Goal: Transaction & Acquisition: Purchase product/service

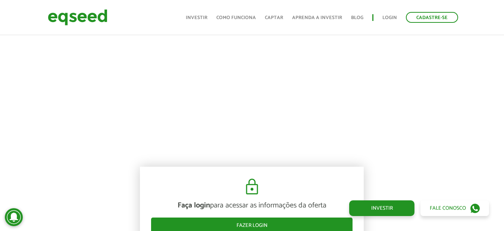
scroll to position [448, 0]
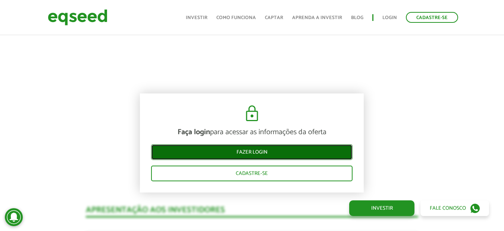
click at [267, 151] on link "Fazer login" at bounding box center [252, 152] width 202 height 16
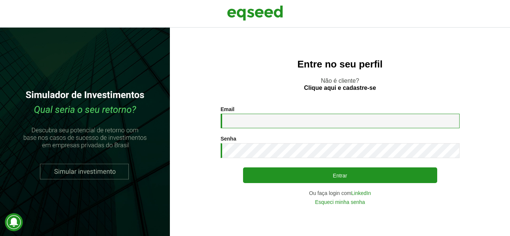
type input "**********"
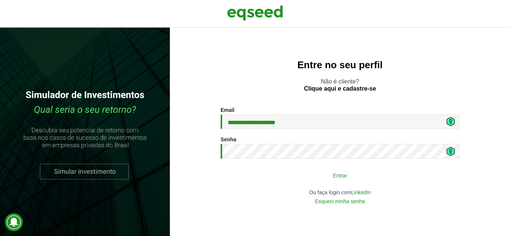
click at [301, 177] on button "Entrar" at bounding box center [340, 175] width 194 height 14
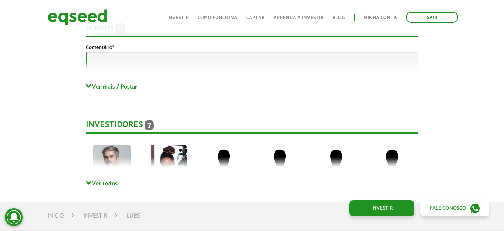
scroll to position [1642, 0]
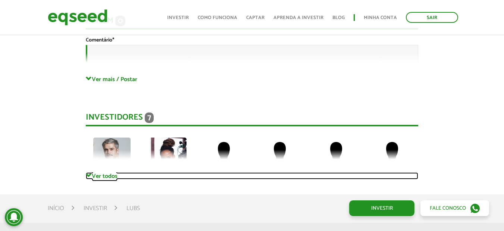
click at [110, 175] on link "Ver todos" at bounding box center [252, 175] width 333 height 7
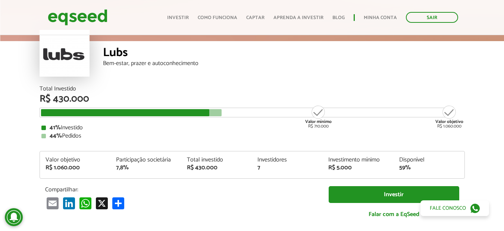
scroll to position [0, 0]
